Goal: Task Accomplishment & Management: Use online tool/utility

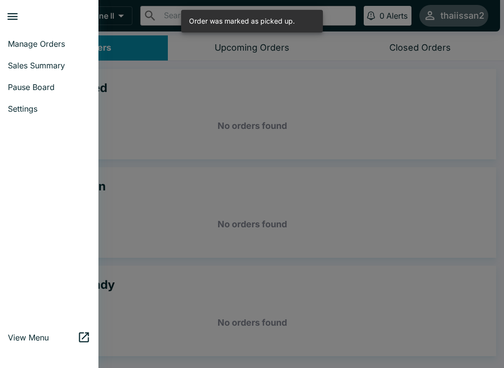
click at [49, 42] on span "Manage Orders" at bounding box center [49, 44] width 83 height 10
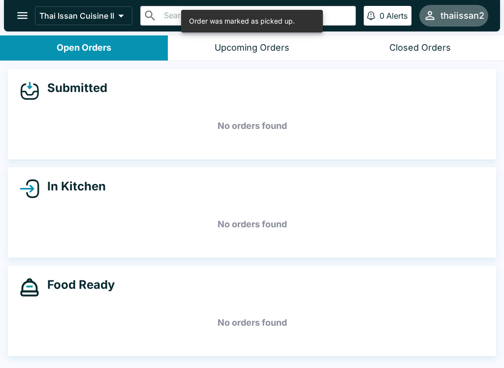
click at [25, 15] on icon "open drawer" at bounding box center [22, 15] width 10 height 7
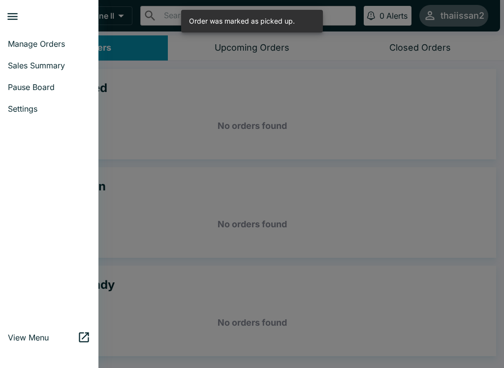
click at [42, 91] on span "Pause Board" at bounding box center [49, 87] width 83 height 10
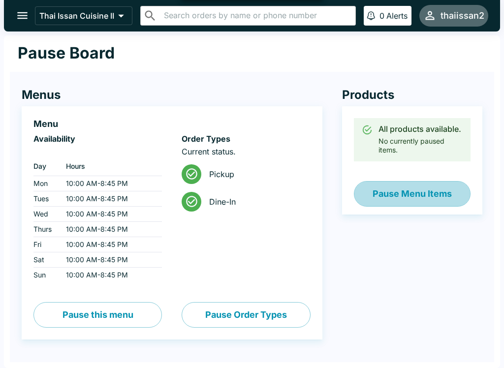
click at [424, 198] on button "Pause Menu Items" at bounding box center [412, 194] width 117 height 26
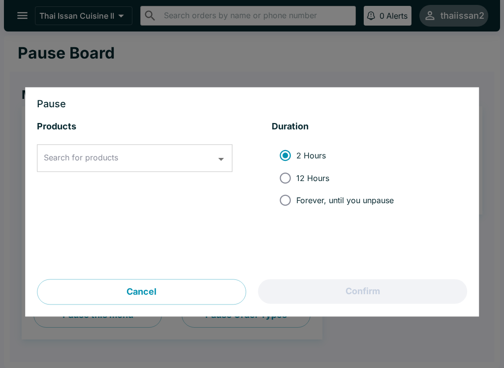
click at [152, 155] on input "Search for products" at bounding box center [127, 158] width 172 height 19
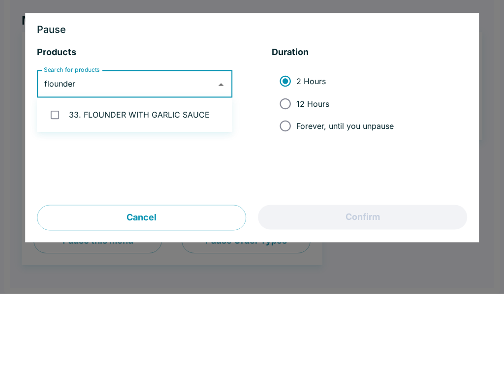
type input "flounder"
click at [54, 179] on input "checkbox" at bounding box center [55, 189] width 20 height 20
checkbox input "true"
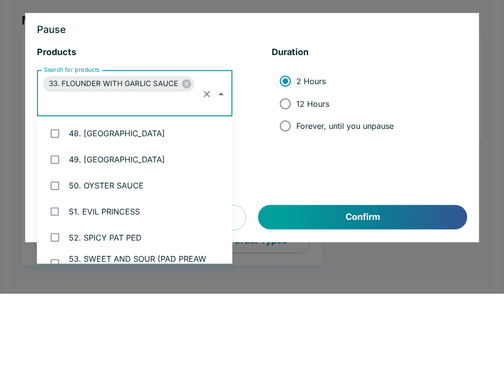
scroll to position [1651, 0]
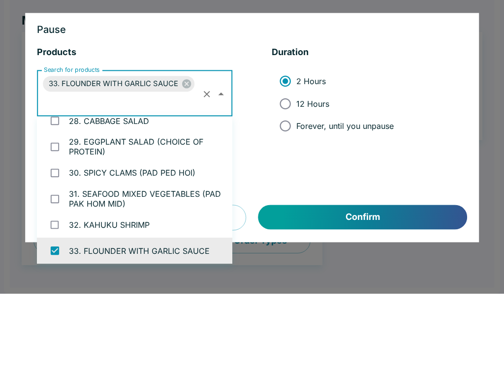
click at [286, 167] on input "12 Hours" at bounding box center [285, 178] width 22 height 22
radio input "true"
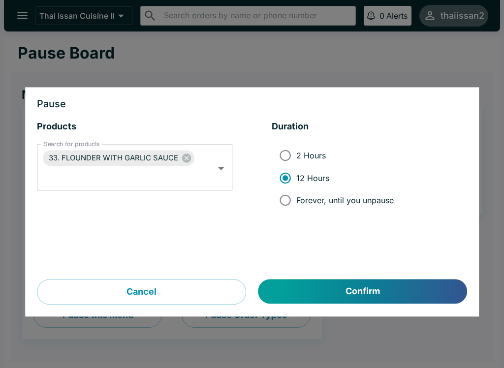
click at [352, 283] on button "Confirm" at bounding box center [362, 292] width 209 height 25
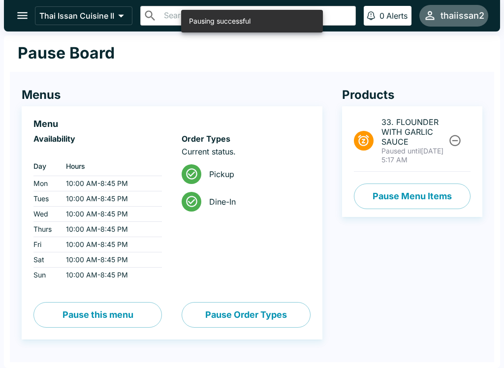
click at [27, 23] on button "open drawer" at bounding box center [22, 15] width 25 height 25
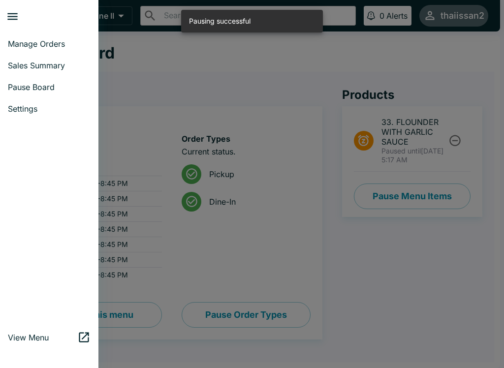
click at [51, 41] on span "Manage Orders" at bounding box center [49, 44] width 83 height 10
